Goal: Information Seeking & Learning: Understand process/instructions

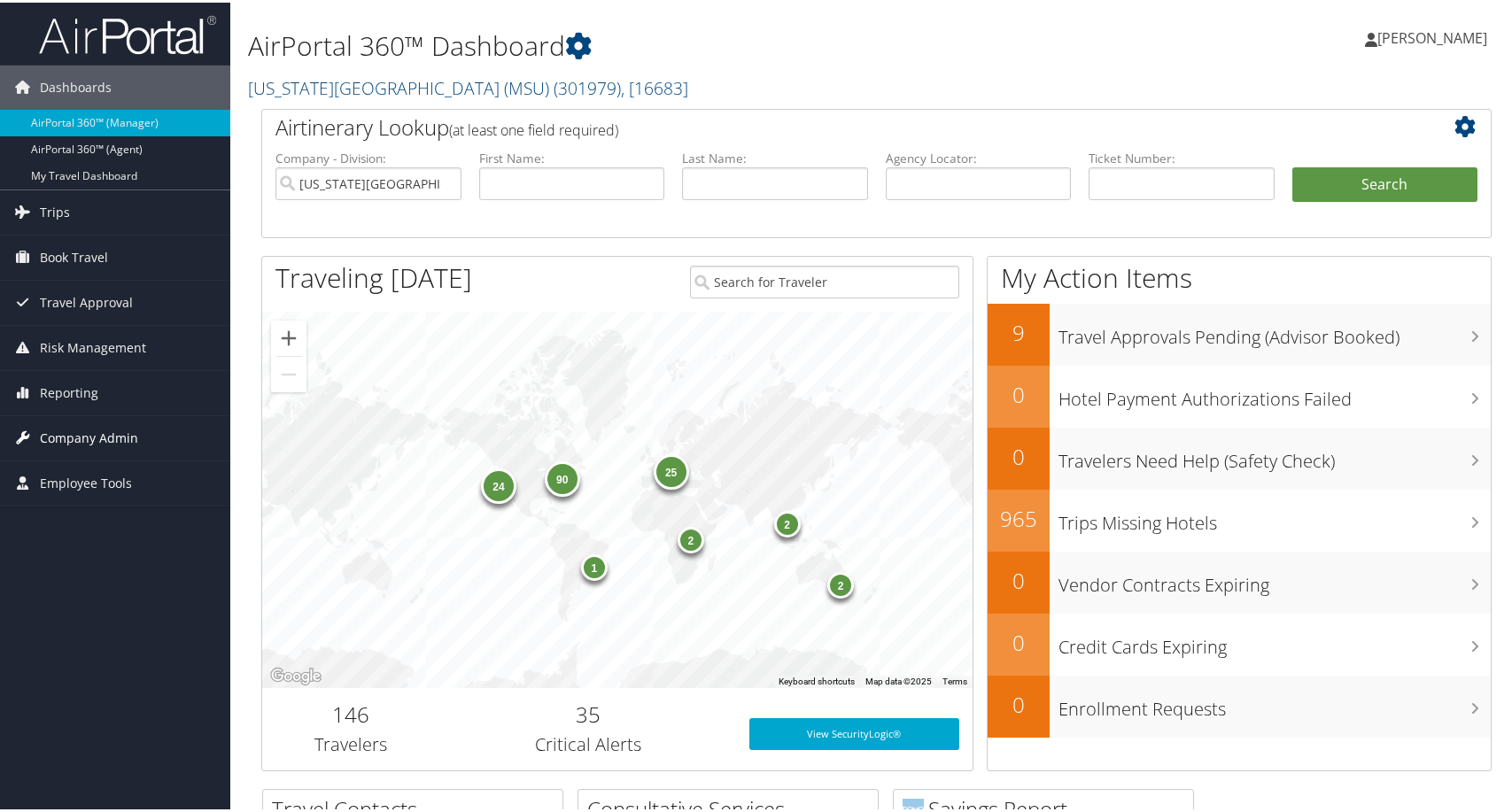
click at [114, 427] on span "Company Admin" at bounding box center [89, 435] width 98 height 44
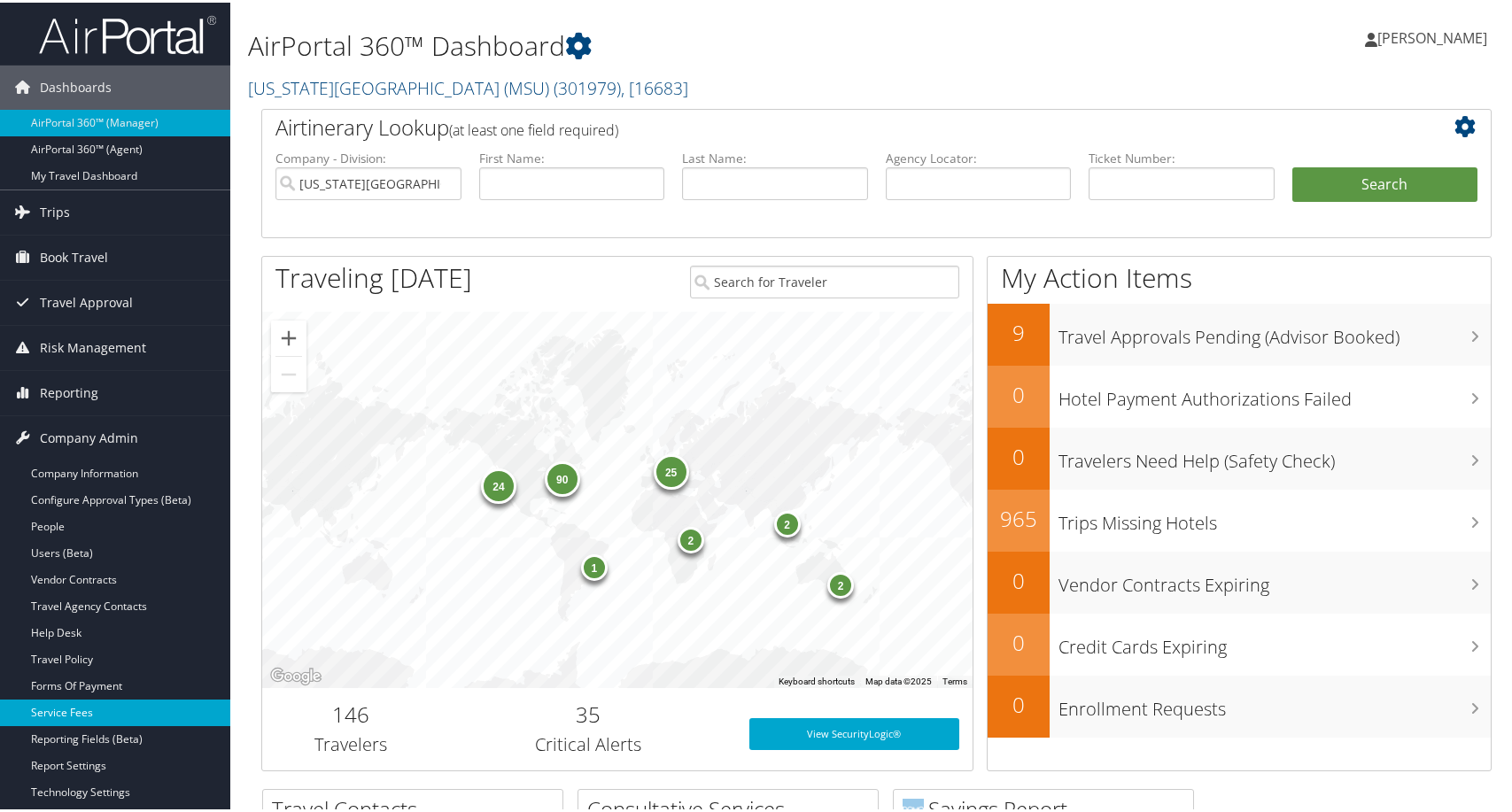
click at [89, 710] on link "Service Fees" at bounding box center [115, 710] width 230 height 26
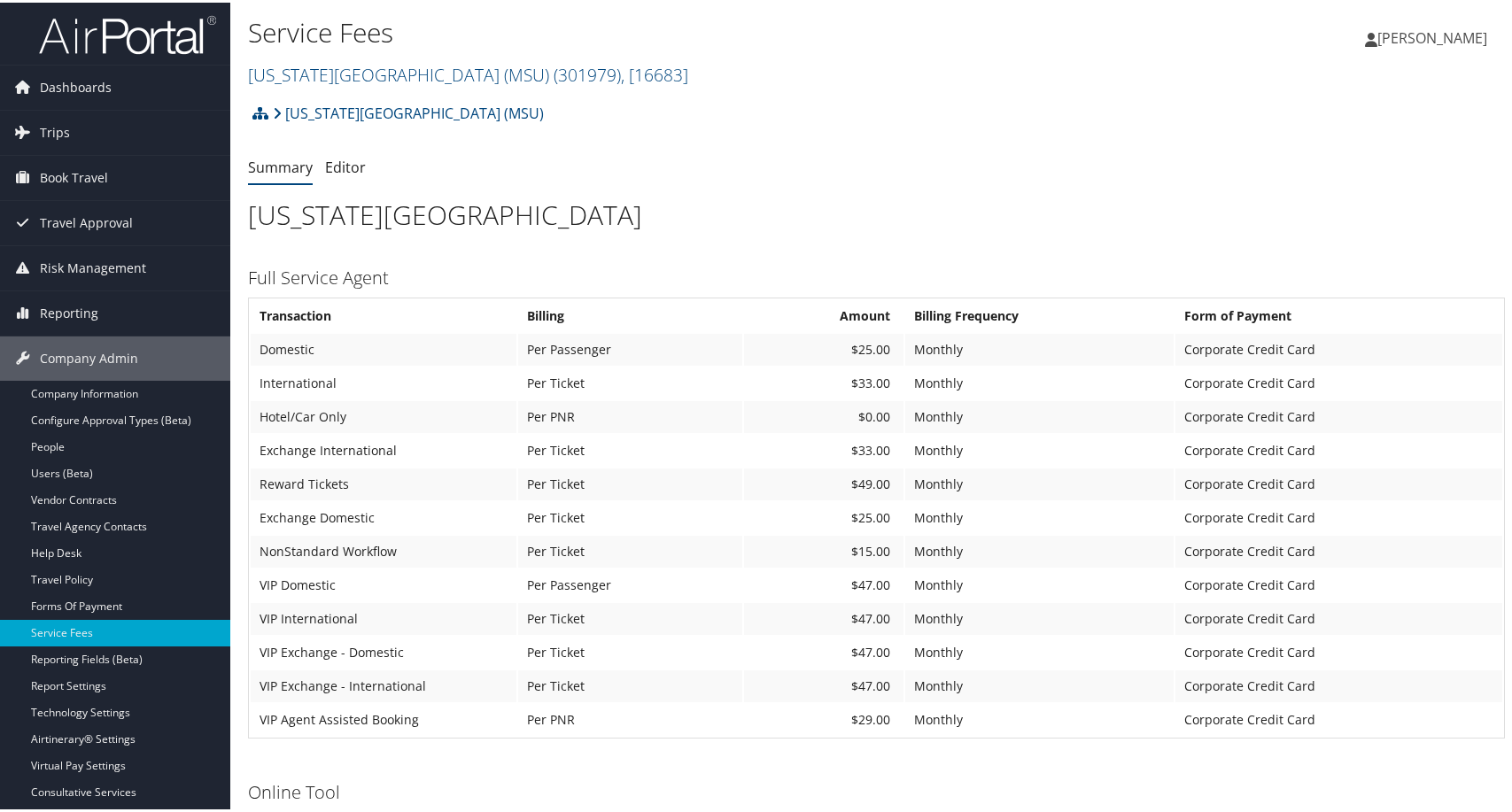
click at [878, 86] on h2 "Michigan State University (MSU) ( 301979 ) , [ 16683 ]" at bounding box center [667, 70] width 838 height 30
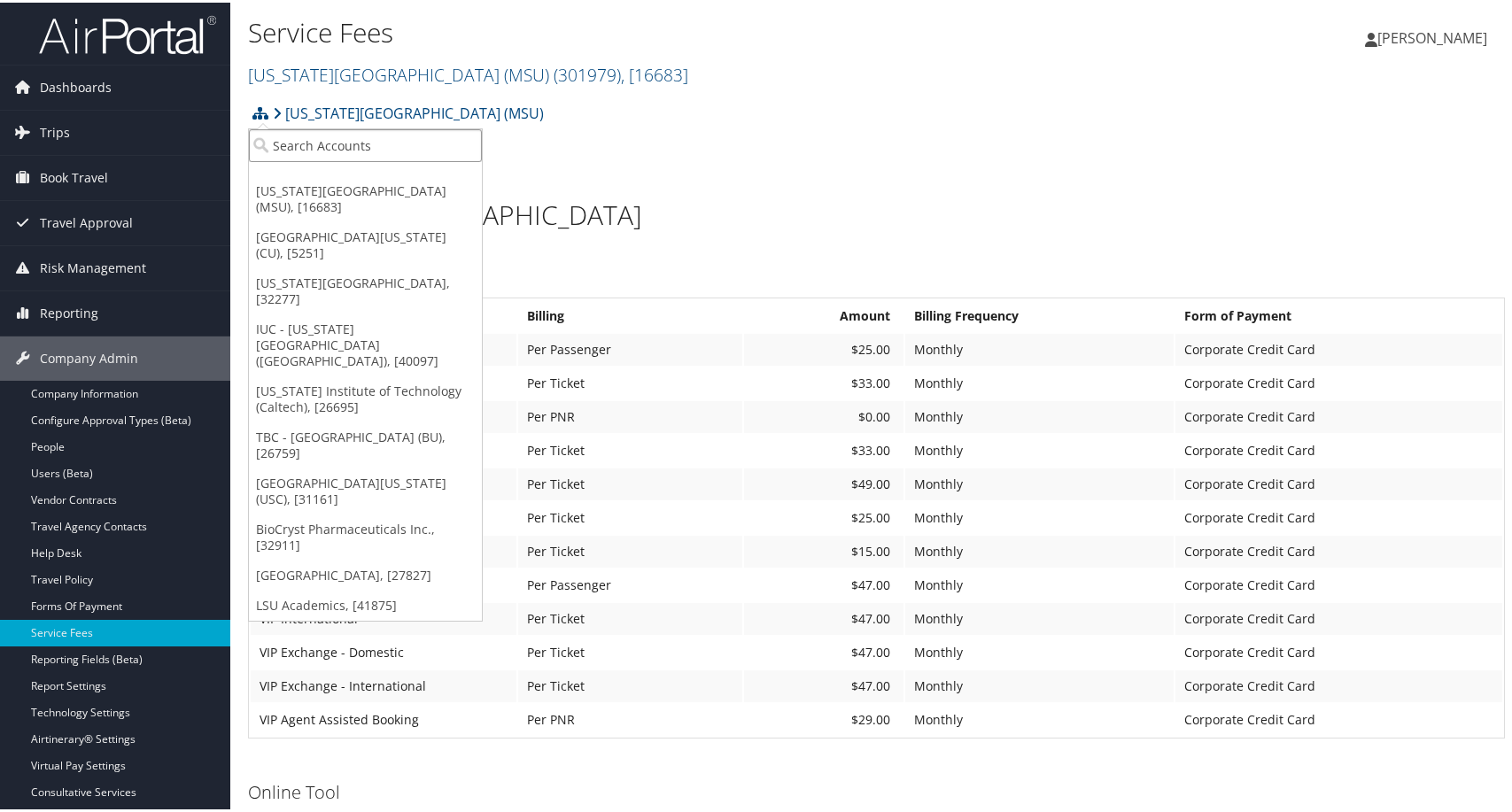
click at [342, 140] on input "search" at bounding box center [366, 143] width 233 height 33
type input "uva"
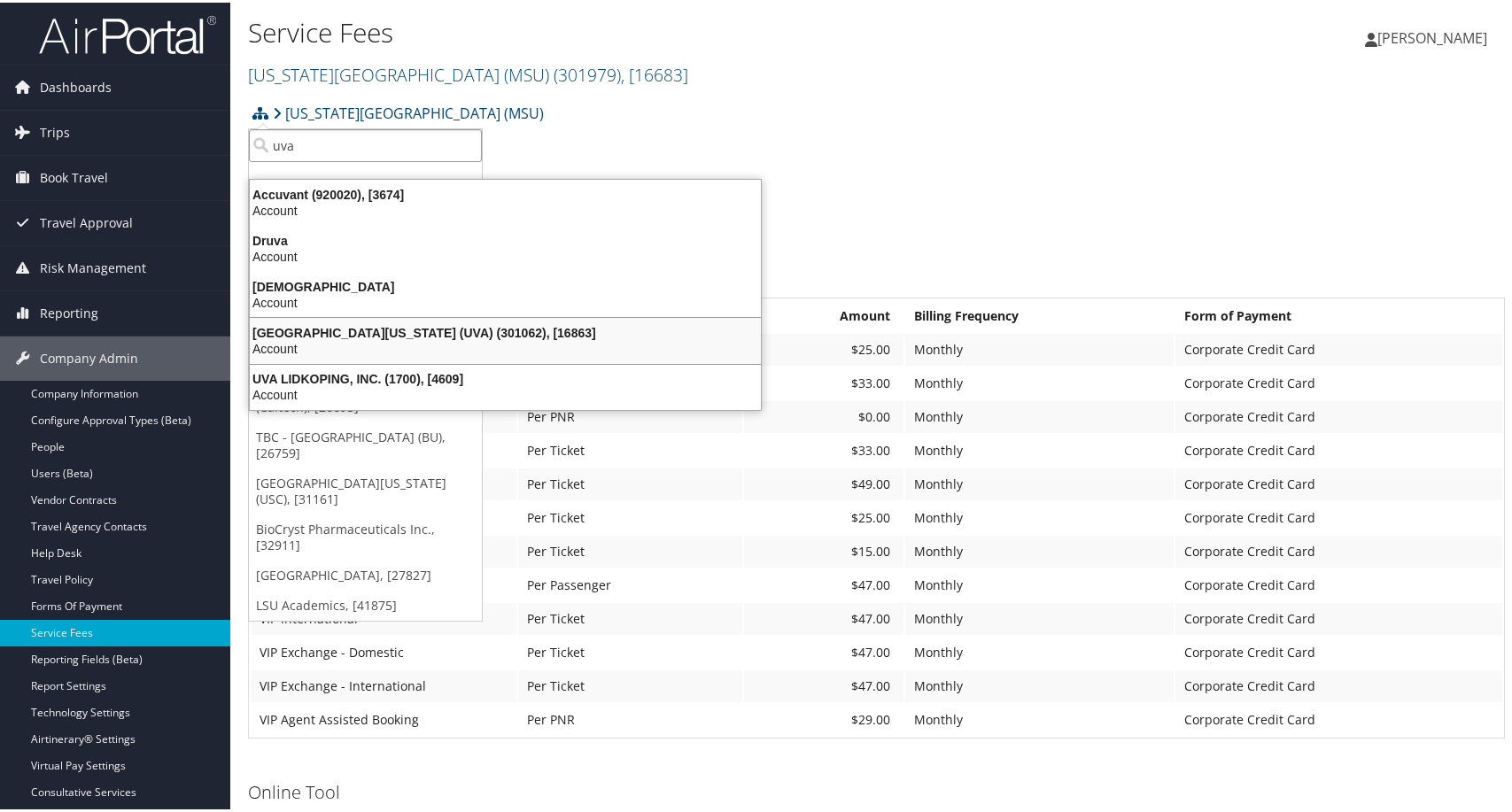
click at [349, 339] on div "University of Virginia (UVA) (301062), [16863]" at bounding box center [505, 331] width 532 height 16
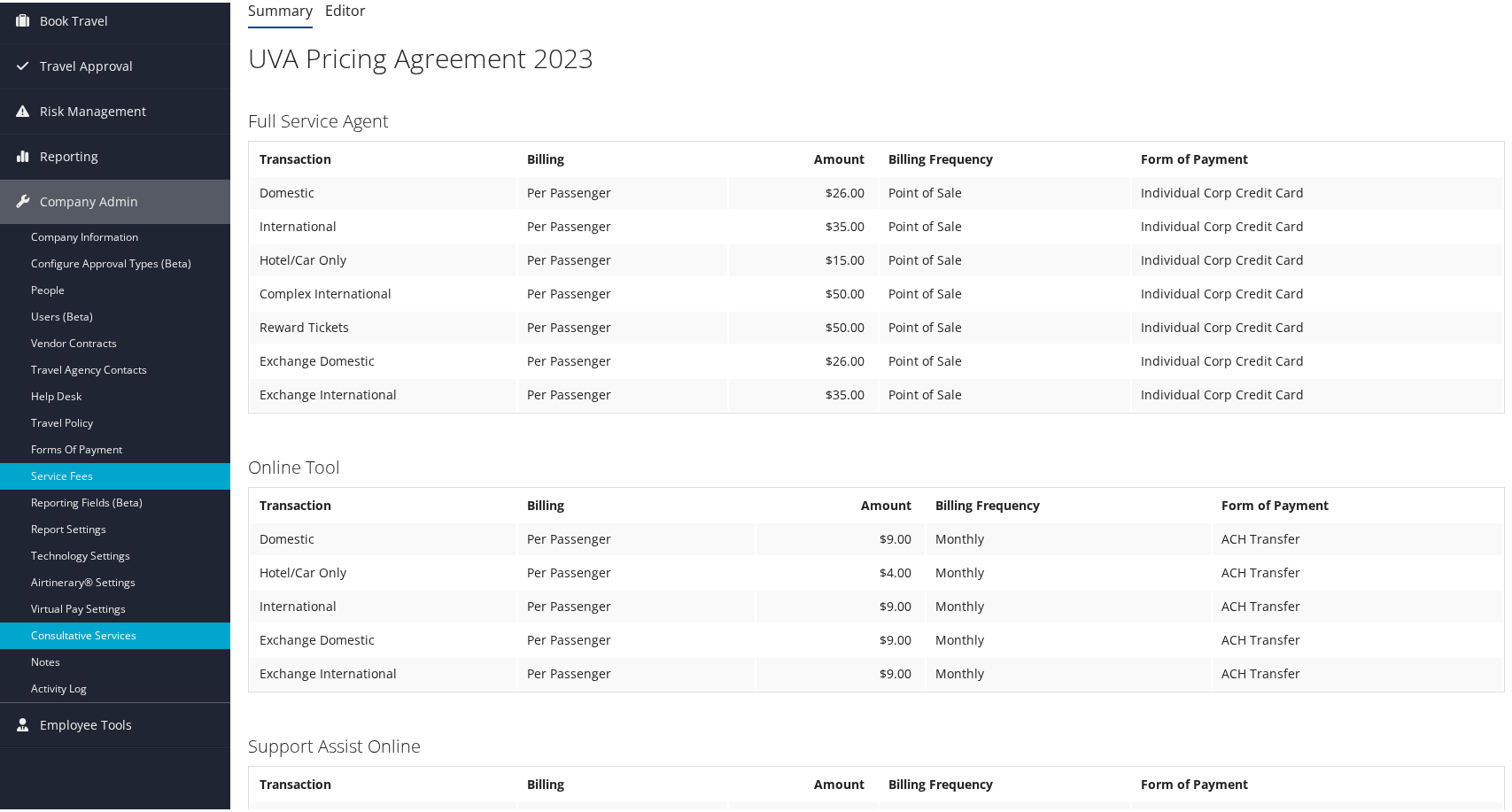
scroll to position [266, 0]
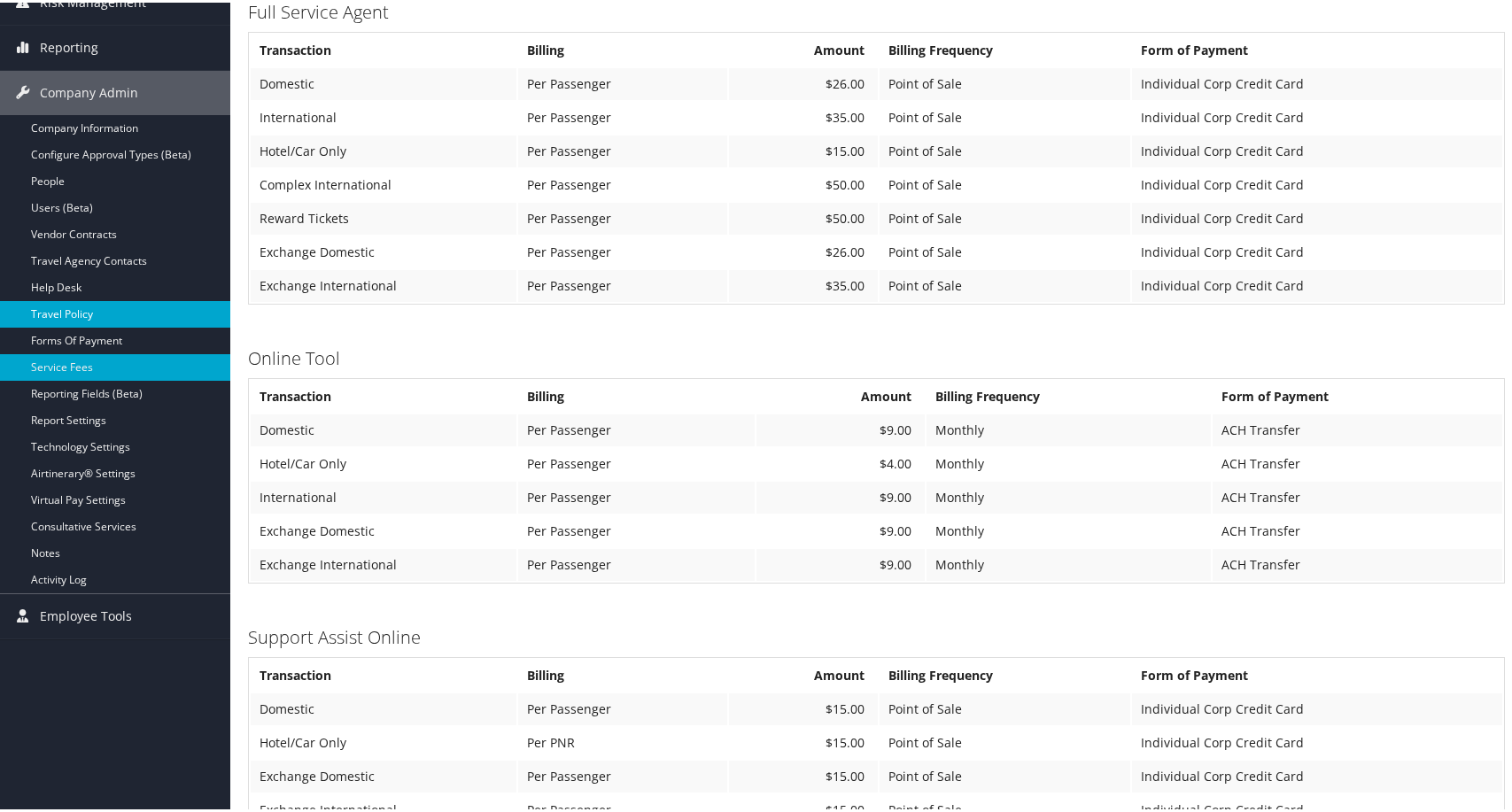
click at [88, 300] on link "Travel Policy" at bounding box center [115, 311] width 230 height 26
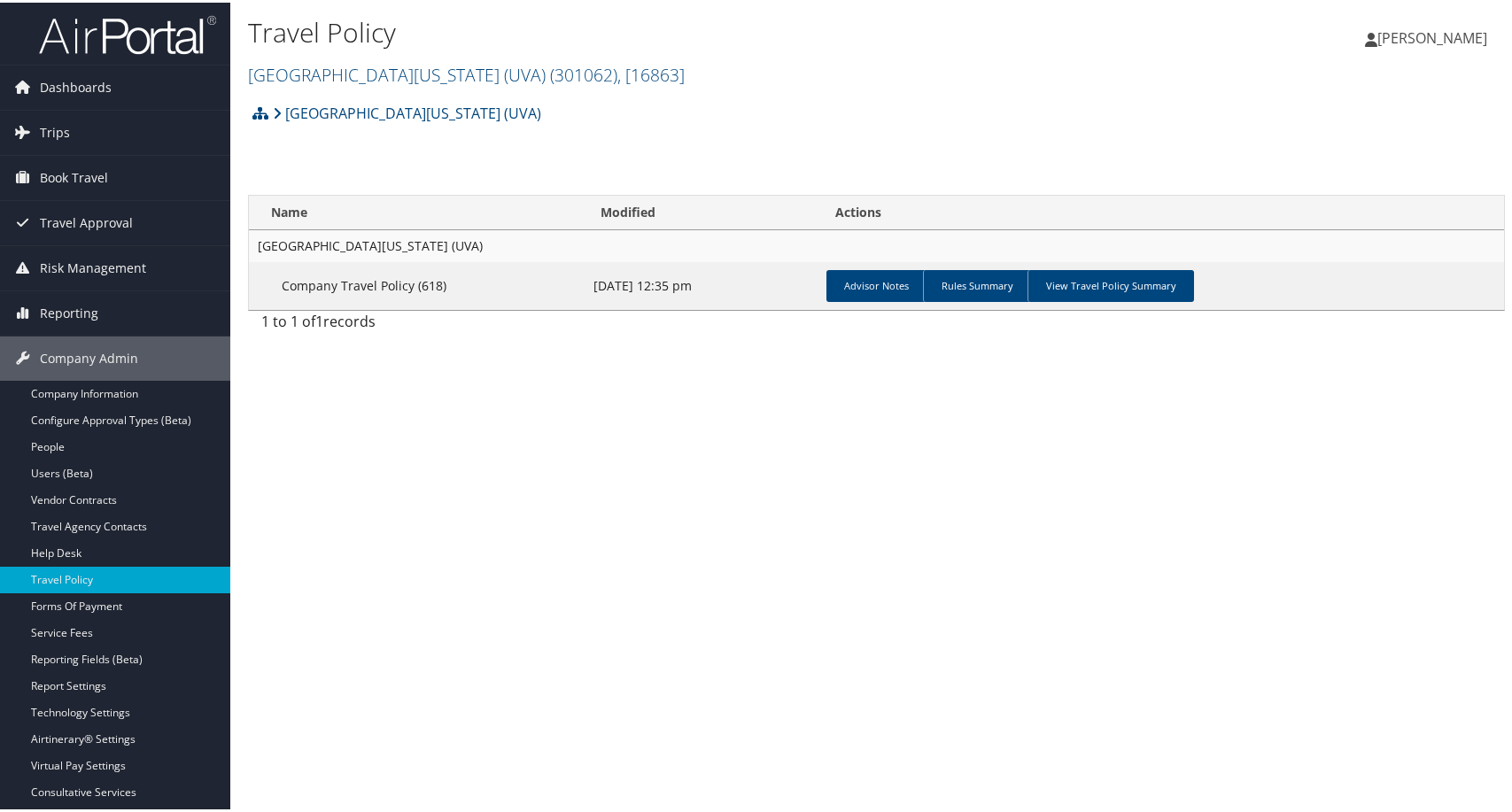
click at [786, 86] on h2 "University of Virginia (UVA) ( 301062 ) , [ 16863 ]" at bounding box center [667, 70] width 838 height 30
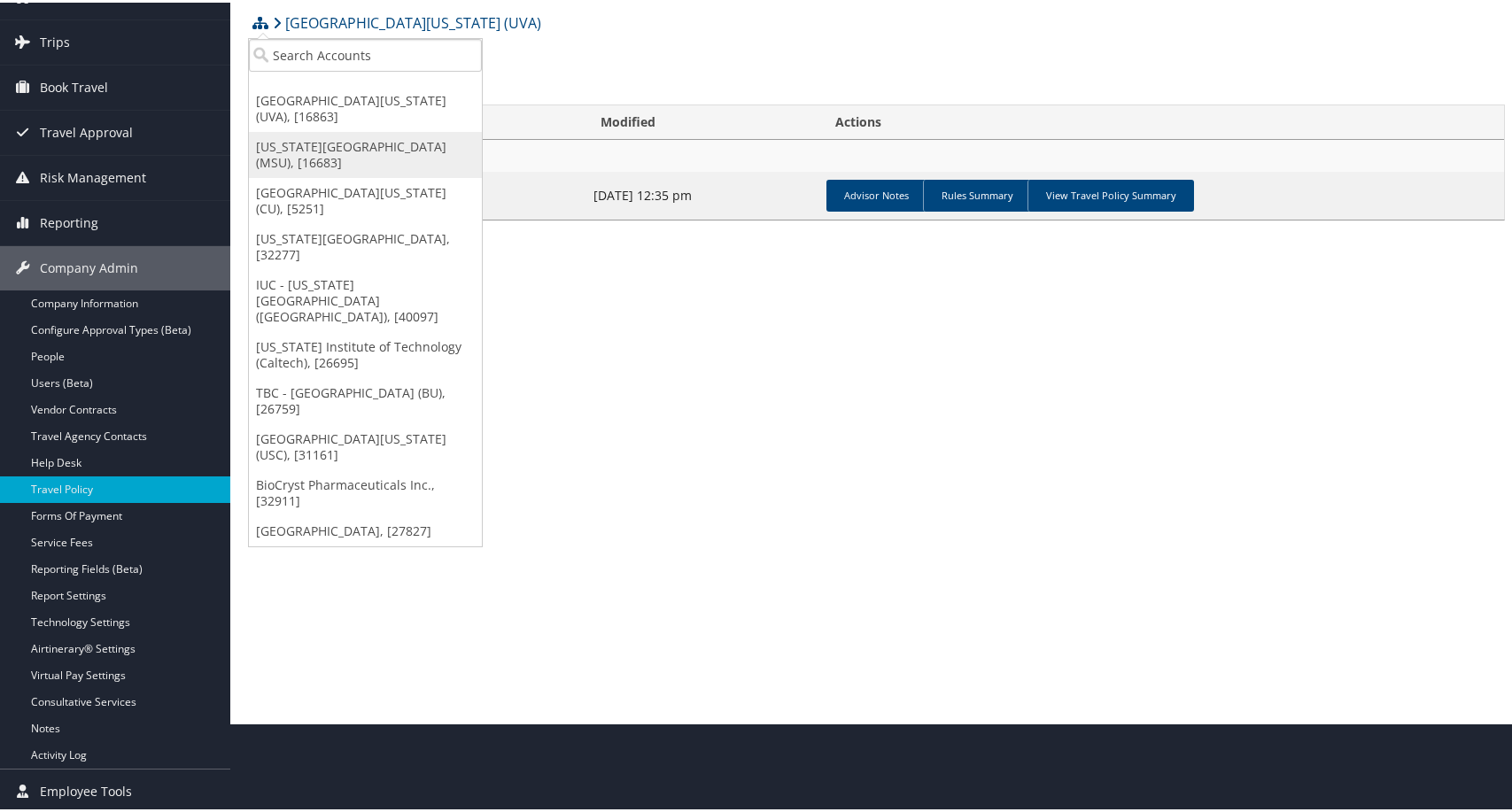
click at [386, 175] on link "[US_STATE][GEOGRAPHIC_DATA] (MSU), [16683]" at bounding box center [366, 152] width 233 height 46
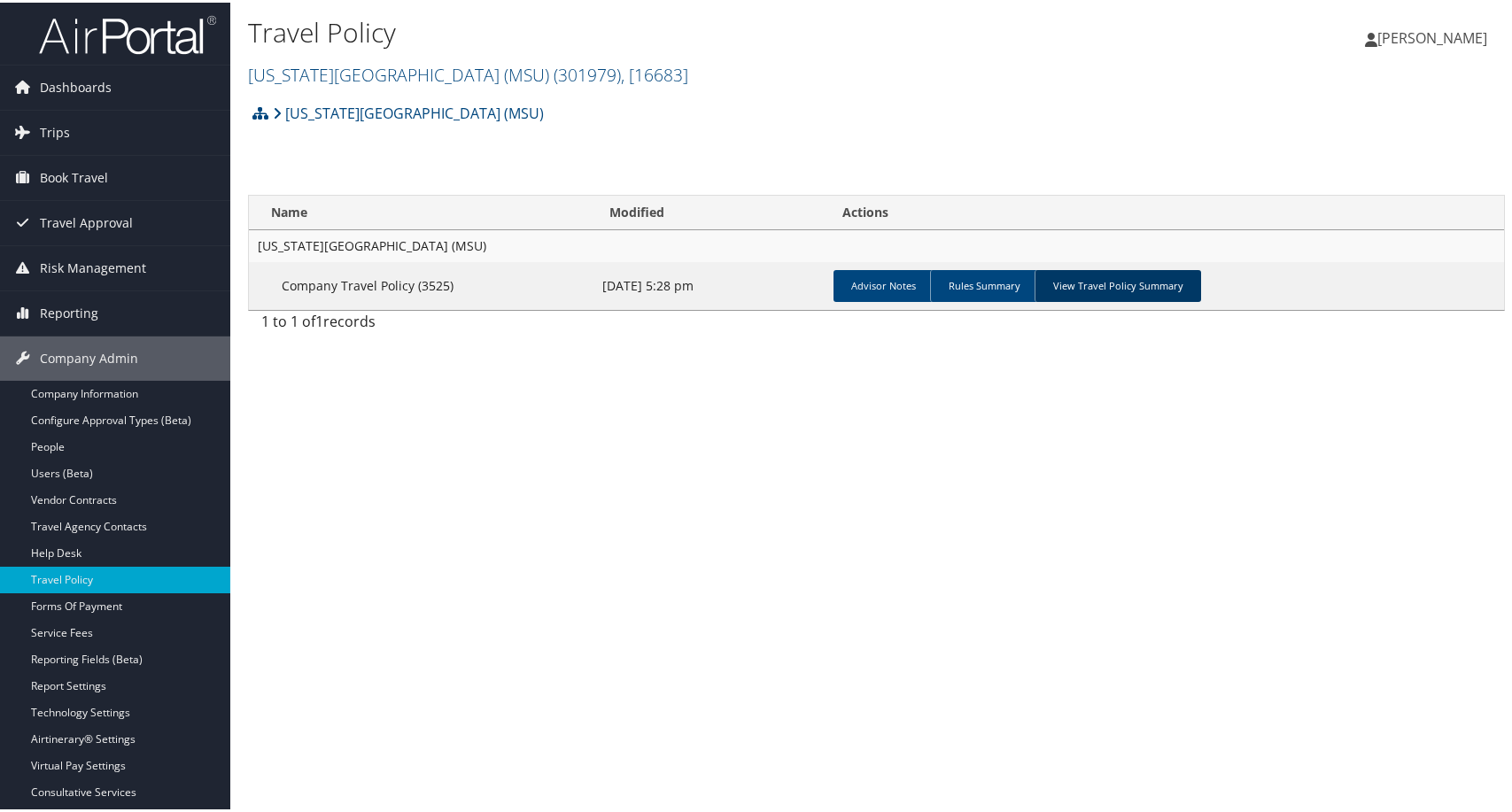
click at [1201, 299] on link "View Travel Policy Summary" at bounding box center [1117, 283] width 166 height 32
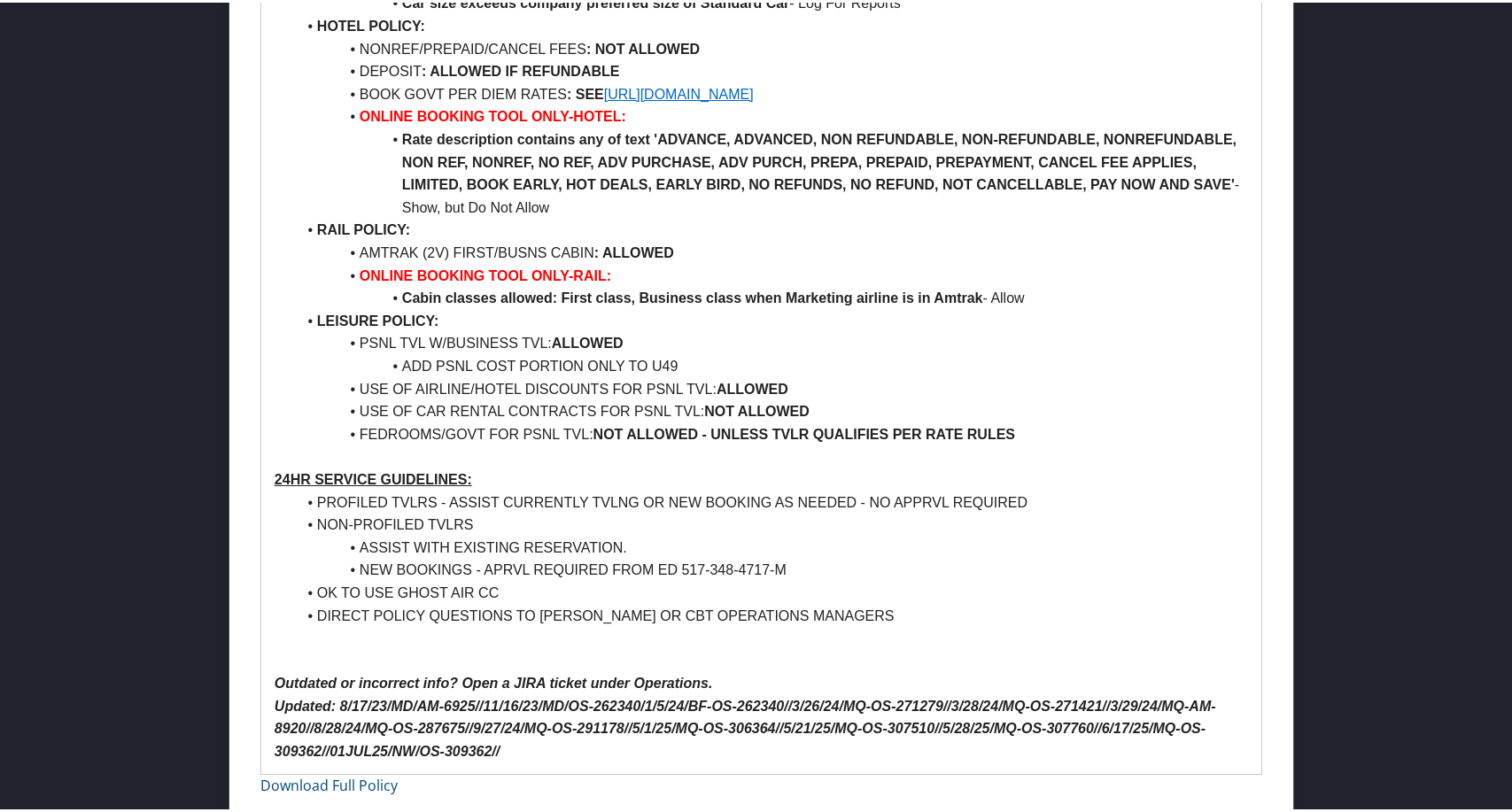
scroll to position [1417, 0]
drag, startPoint x: 804, startPoint y: 242, endPoint x: 417, endPoint y: 250, distance: 387.1
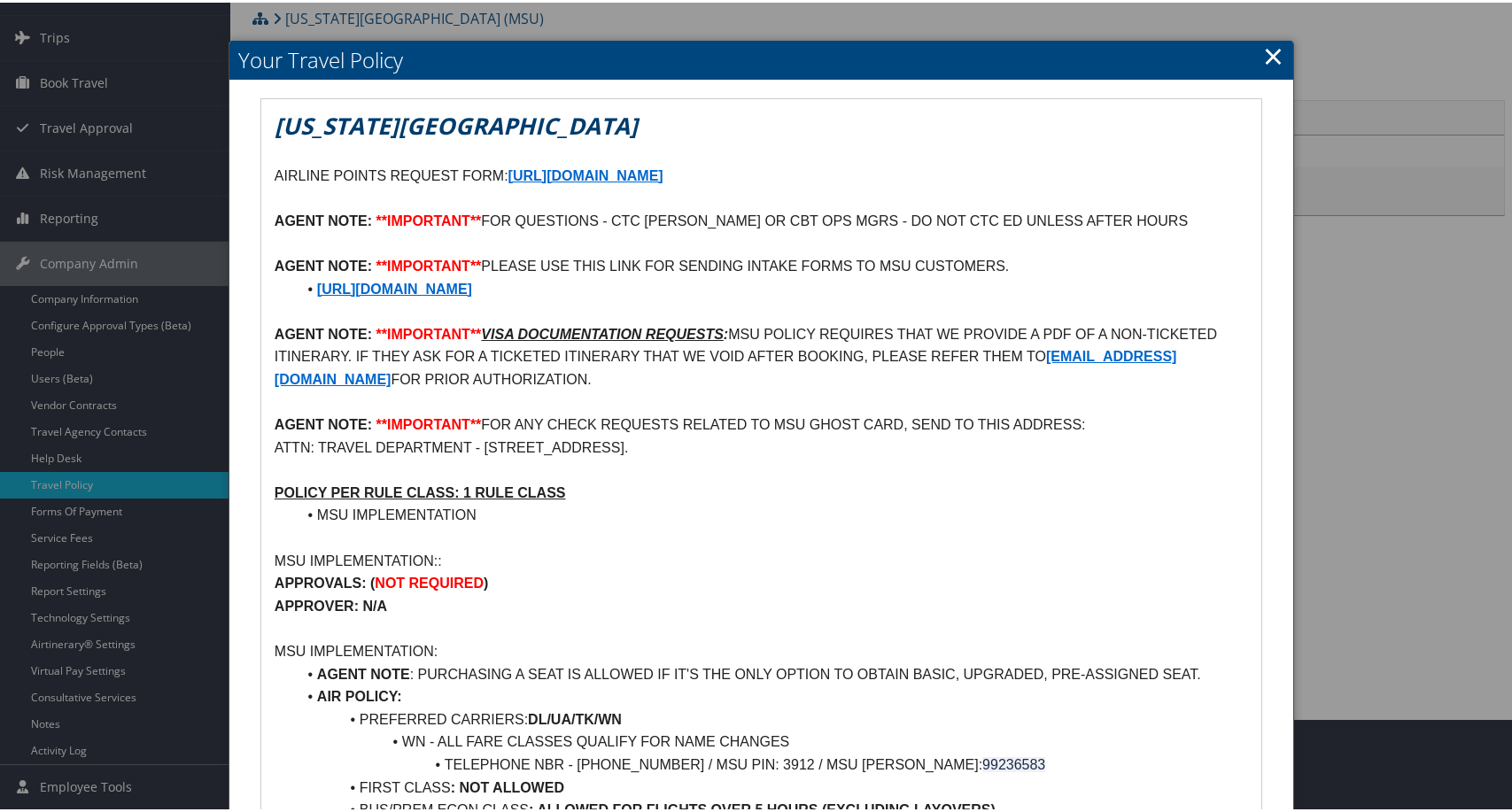
scroll to position [89, 0]
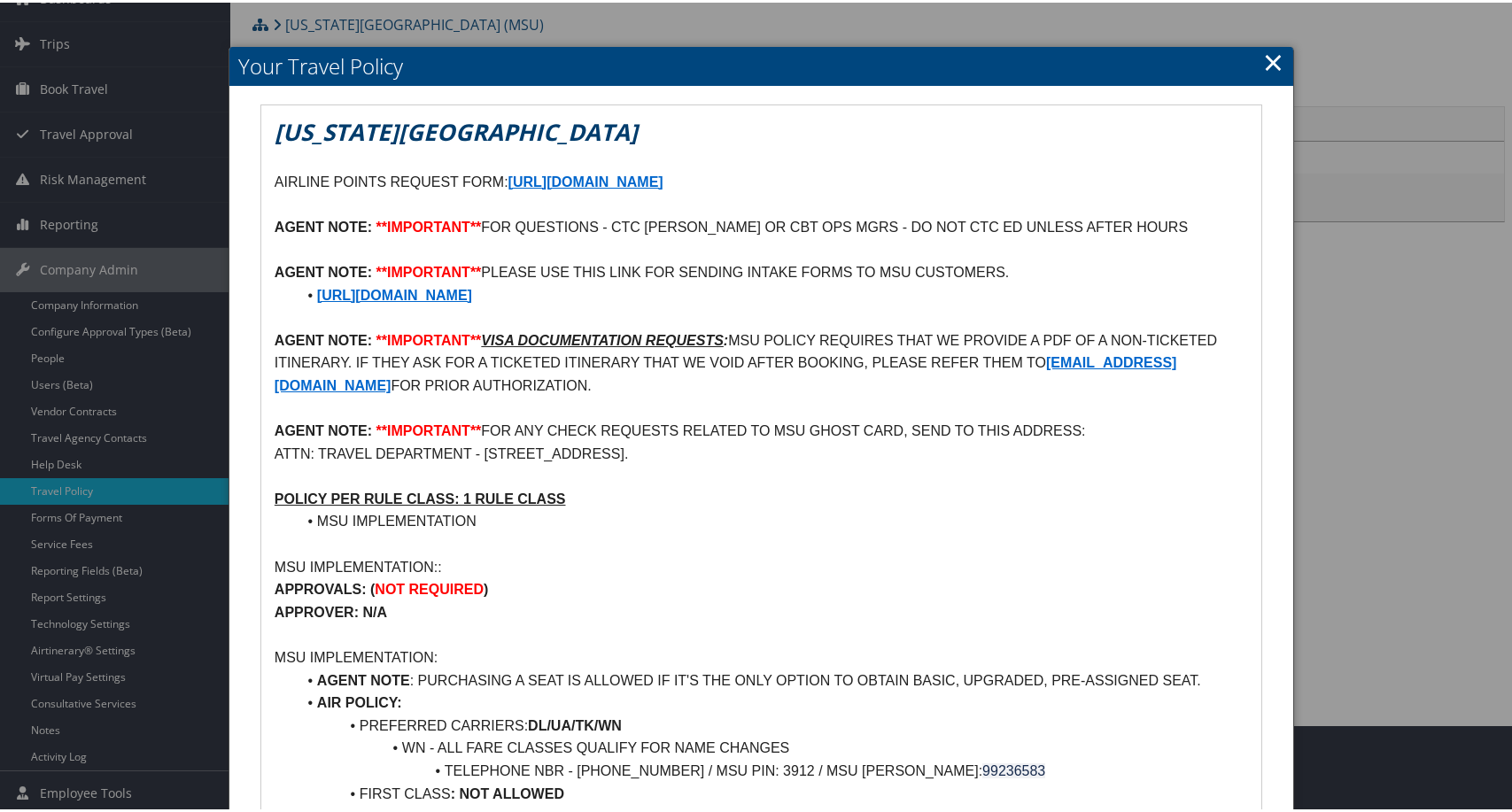
click at [1263, 62] on link "×" at bounding box center [1273, 59] width 21 height 35
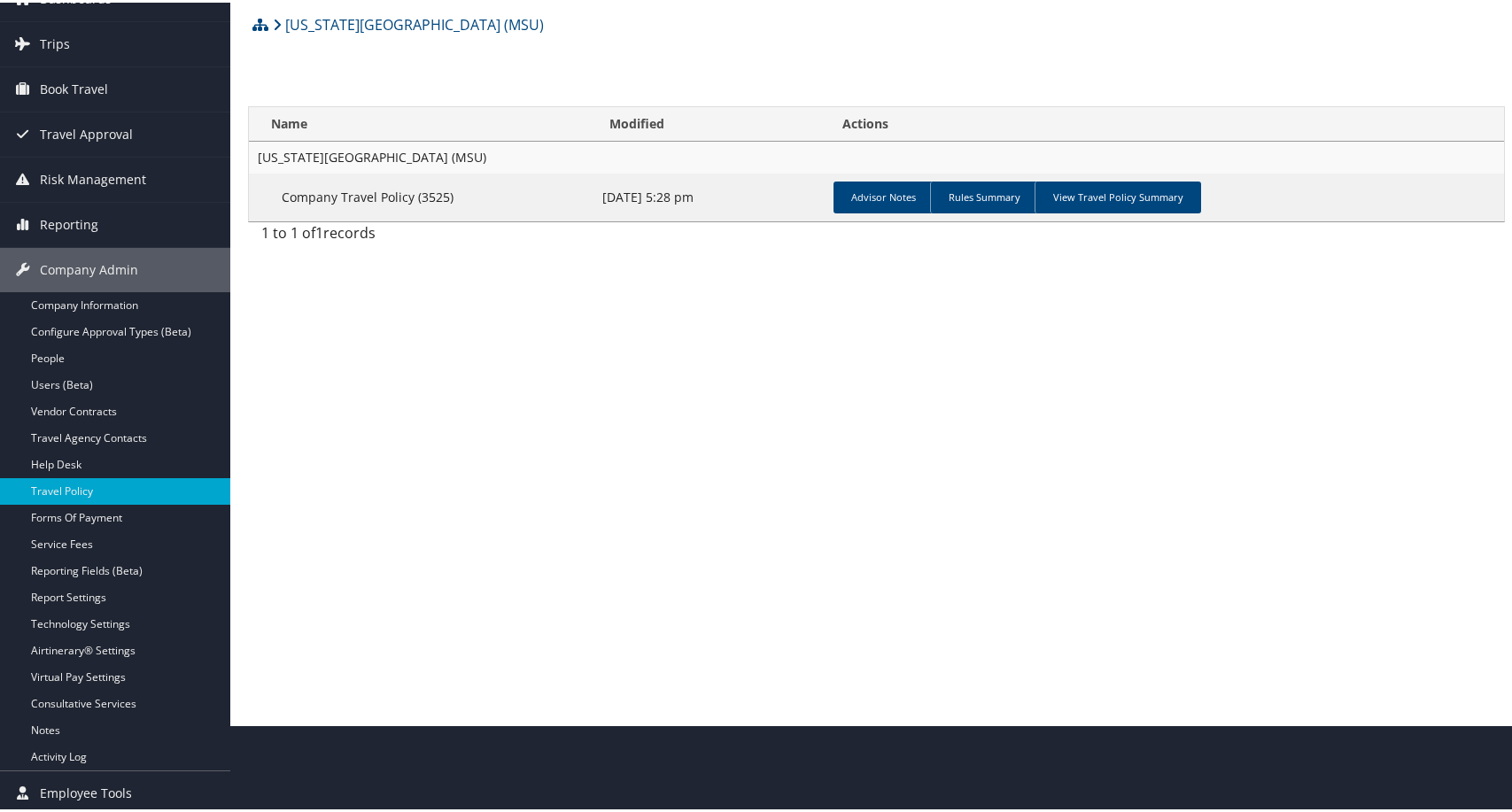
click at [1063, 152] on div "[US_STATE][GEOGRAPHIC_DATA] (MSU) Account Structure [US_STATE][GEOGRAPHIC_DATA]…" at bounding box center [876, 127] width 1256 height 246
click at [1201, 210] on link "View Travel Policy Summary" at bounding box center [1117, 194] width 166 height 32
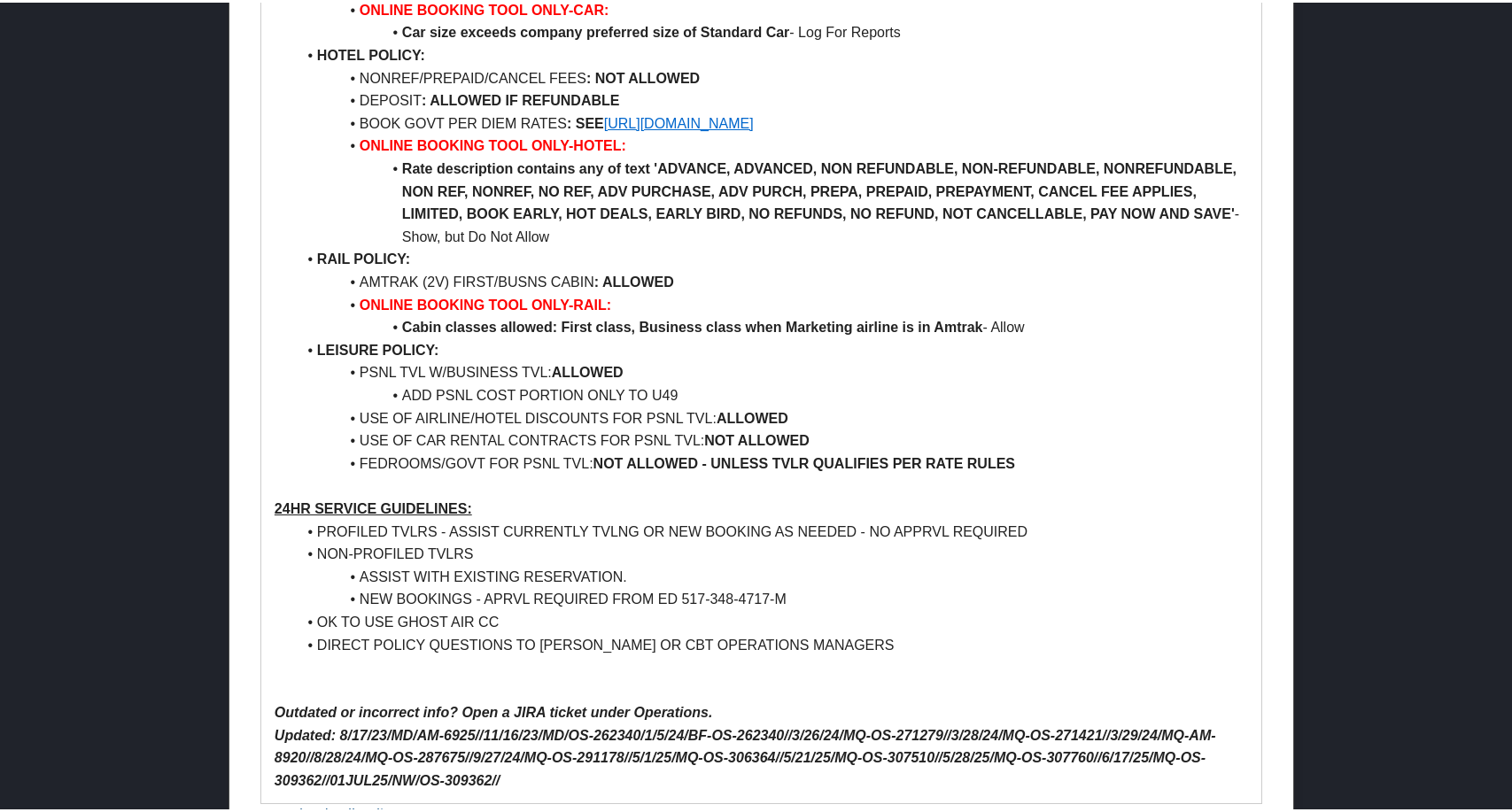
scroll to position [1417, 0]
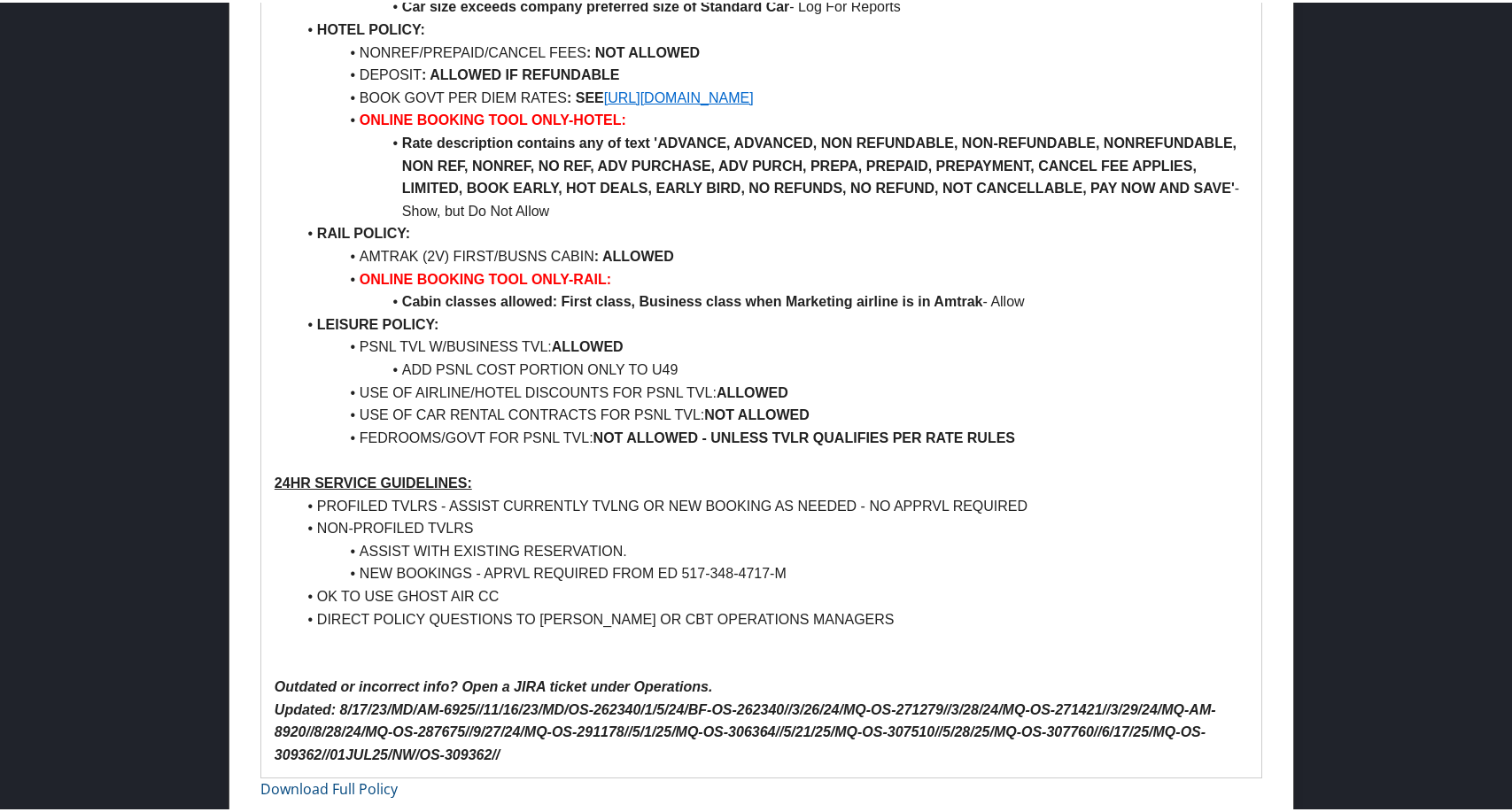
drag, startPoint x: 791, startPoint y: 340, endPoint x: 391, endPoint y: 343, distance: 400.0
copy li "INST PURCH CARRIERS : ALLOWED"
